Goal: Task Accomplishment & Management: Complete application form

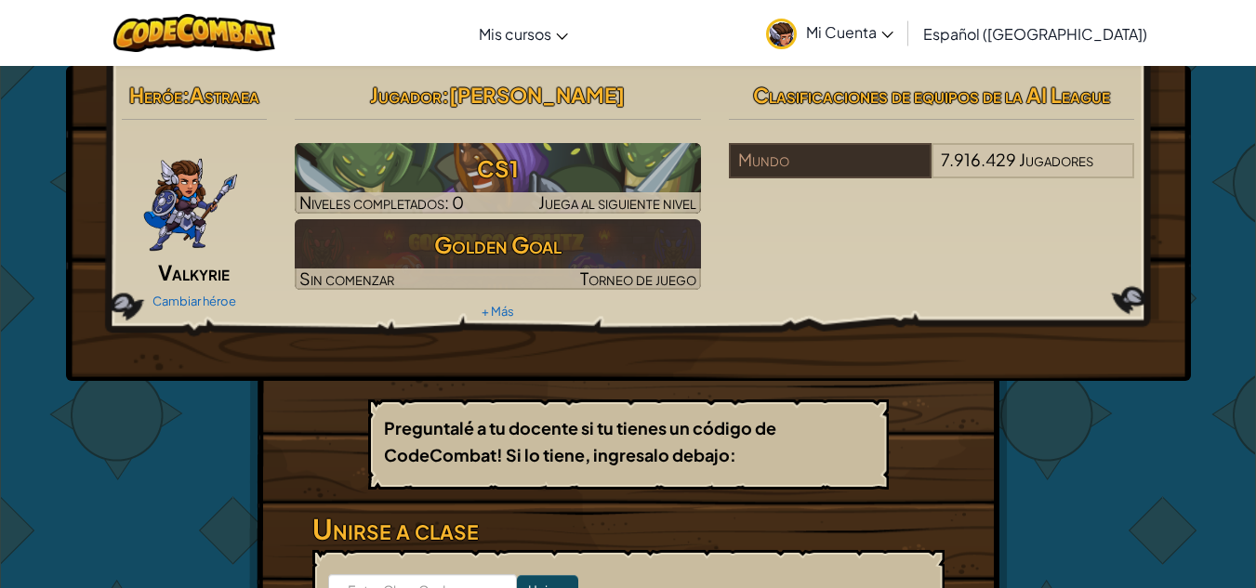
click at [1237, 29] on div "[MEDICAL_DATA] la navigación Mis cursos Aula de CodeCombat Aula de Ozaria E-spo…" at bounding box center [627, 33] width 1265 height 66
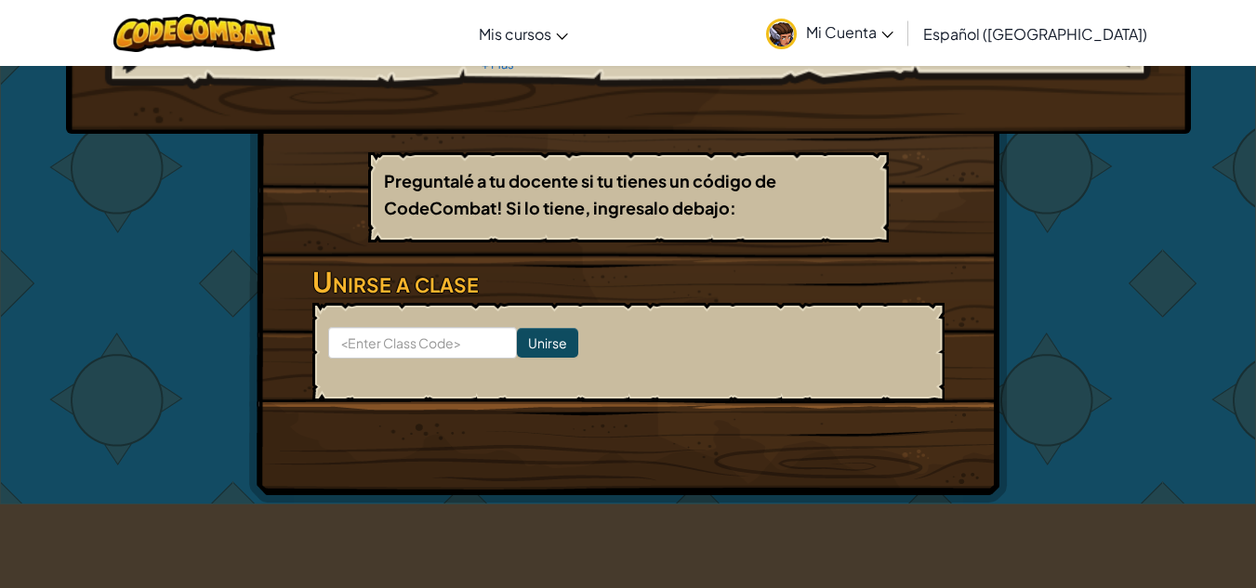
scroll to position [325, 0]
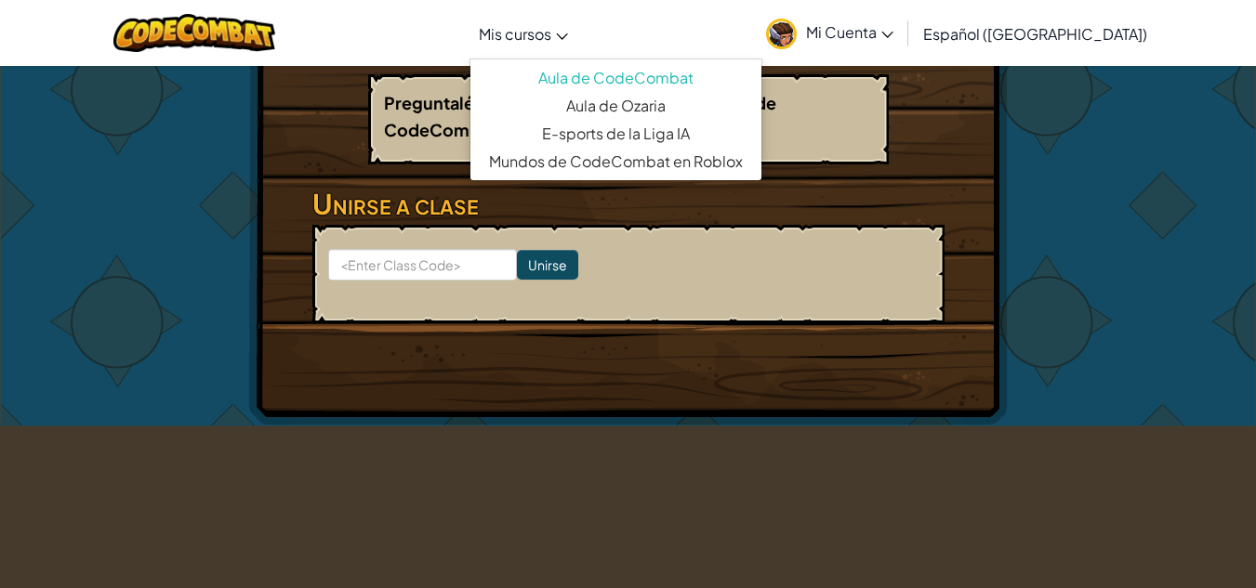
click at [568, 36] on icon at bounding box center [562, 36] width 12 height 7
click at [491, 271] on input at bounding box center [422, 265] width 189 height 32
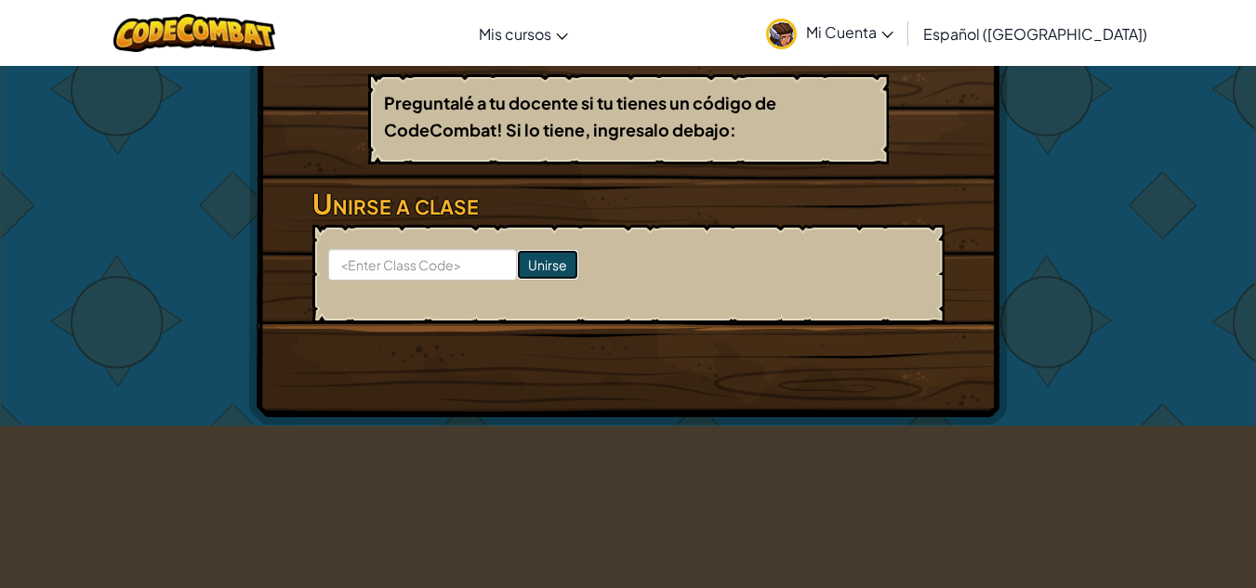
click at [517, 270] on input "Unirse" at bounding box center [547, 265] width 61 height 30
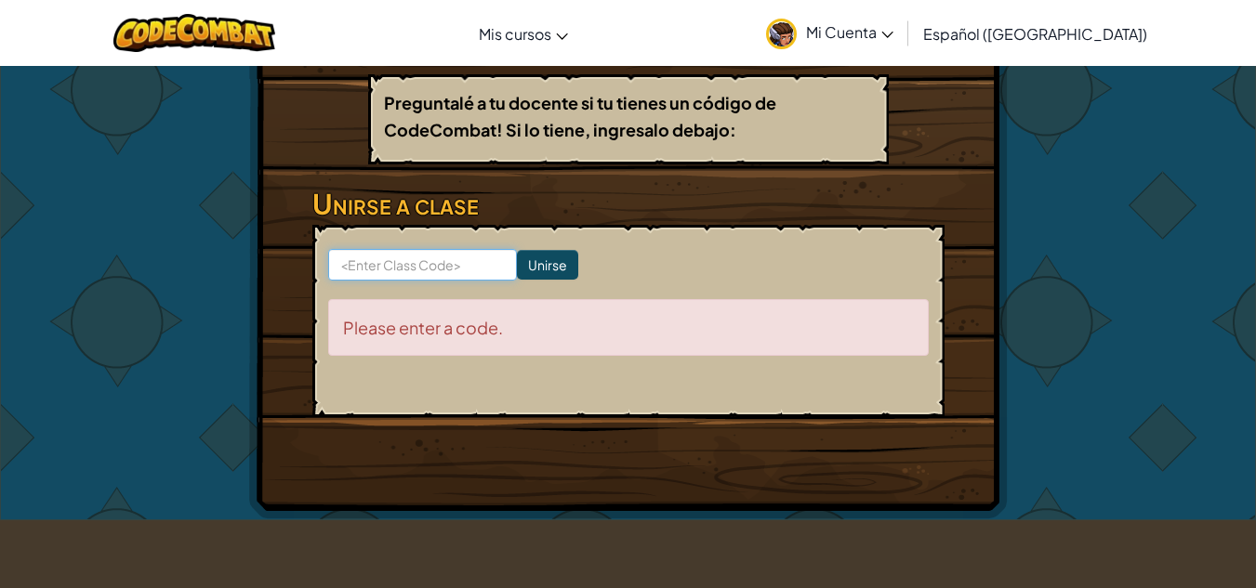
click at [474, 276] on input at bounding box center [422, 265] width 189 height 32
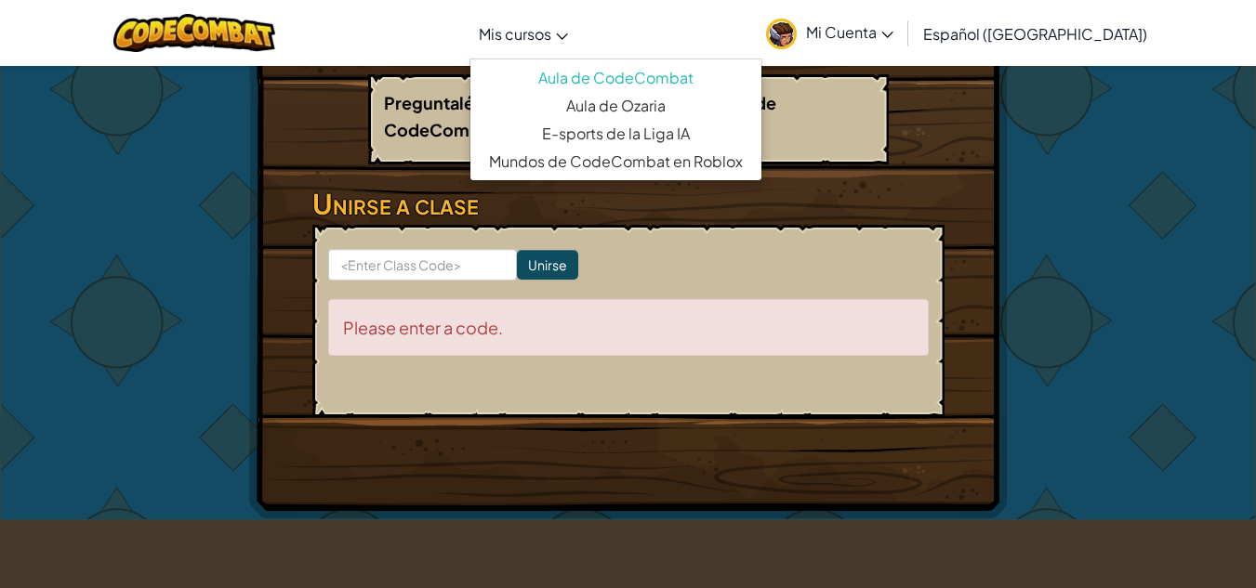
click at [551, 32] on span "Mis cursos" at bounding box center [515, 34] width 72 height 20
click at [1189, 293] on div "Heróe : Astraea Valkyrie Cambiar héroe Jugador : [PERSON_NAME] N CS1 Niveles co…" at bounding box center [628, 130] width 1256 height 781
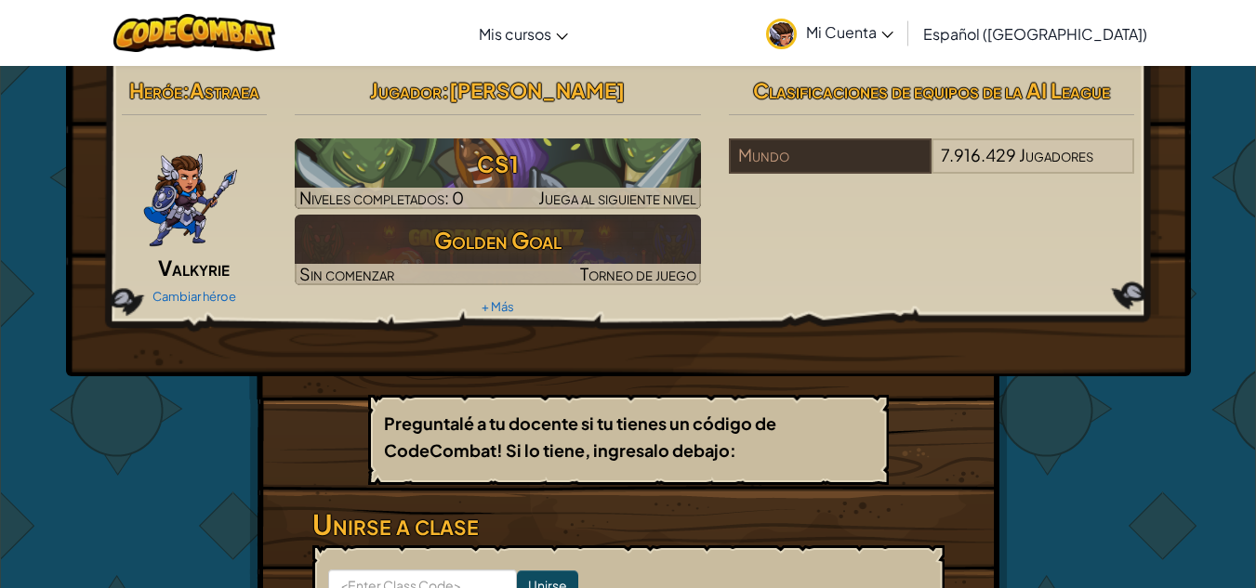
scroll to position [0, 0]
